Goal: Task Accomplishment & Management: Manage account settings

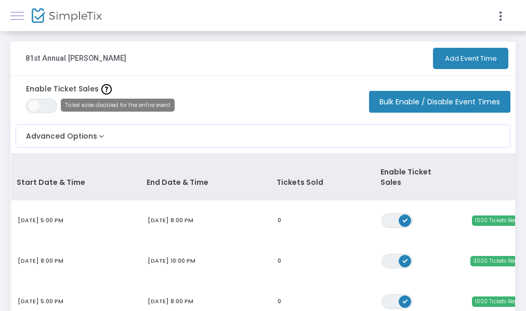
click at [18, 18] on link at bounding box center [17, 16] width 14 height 14
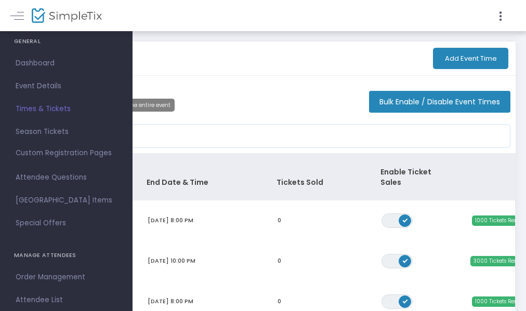
click at [264, 66] on div "81st Annual Gerry Rodeo Add Event Time" at bounding box center [262, 59] width 505 height 34
click at [250, 38] on div "81st Annual Gerry Rodeo Add Event Time Enable Ticket Sales ON OFF Ticket sales …" at bounding box center [263, 316] width 526 height 570
click at [500, 15] on icon at bounding box center [500, 16] width 9 height 13
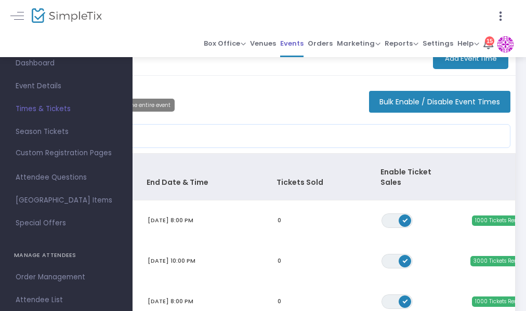
click at [295, 43] on span "Events" at bounding box center [291, 43] width 23 height 15
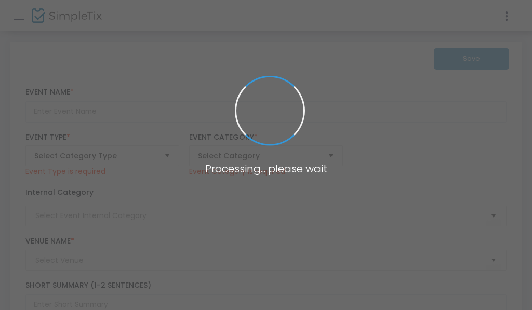
type input "77th Annual [PERSON_NAME] [DATE] - [DATE]"
type textarea "The 77th [PERSON_NAME] begins [DATE] and runs through [DATE]."
type input "Buy Tickets"
type input "[PERSON_NAME]"
